Goal: Task Accomplishment & Management: Manage account settings

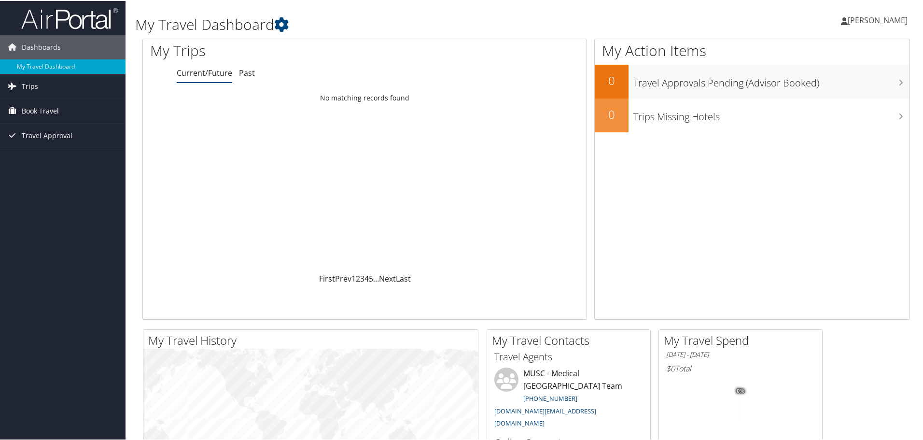
click at [42, 105] on span "Book Travel" at bounding box center [40, 110] width 37 height 24
click at [66, 156] on link "Book/Manage Online Trips" at bounding box center [63, 158] width 126 height 14
click at [28, 80] on span "Trips" at bounding box center [30, 85] width 16 height 24
click at [853, 15] on span "[PERSON_NAME]" at bounding box center [878, 19] width 60 height 11
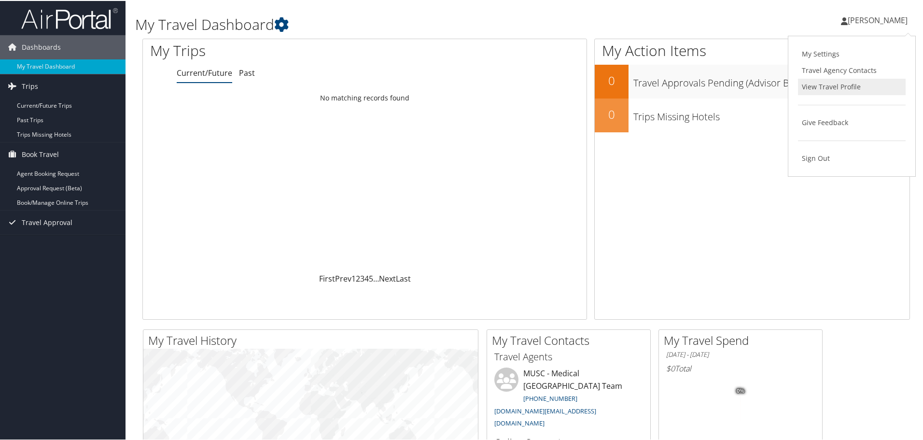
click at [832, 83] on link "View Travel Profile" at bounding box center [852, 86] width 108 height 16
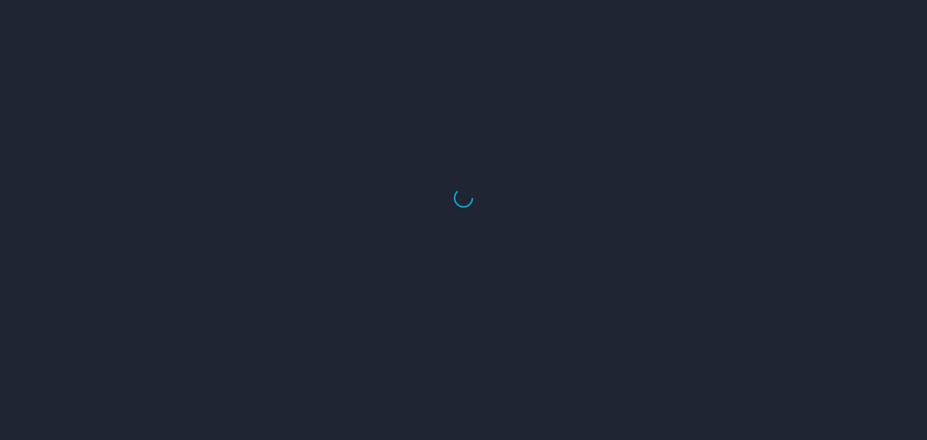
select select "US"
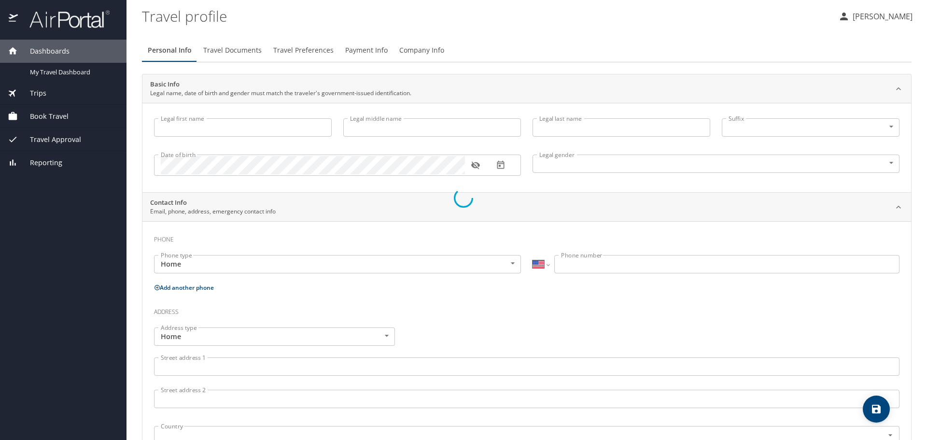
type input "Courtney"
type input "McHenry"
type input "Female"
select select "US"
